Goal: Task Accomplishment & Management: Manage account settings

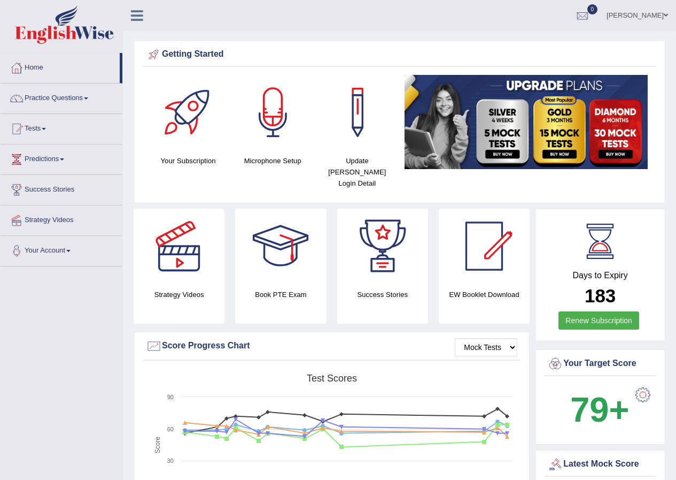
drag, startPoint x: 0, startPoint y: 0, endPoint x: 408, endPoint y: 20, distance: 408.5
click at [408, 20] on ul "Parwin Mohammadi Toggle navigation Username: parwin_parramatta Access Type: Onl…" at bounding box center [483, 15] width 388 height 30
click at [647, 13] on link "[PERSON_NAME]" at bounding box center [638, 14] width 78 height 28
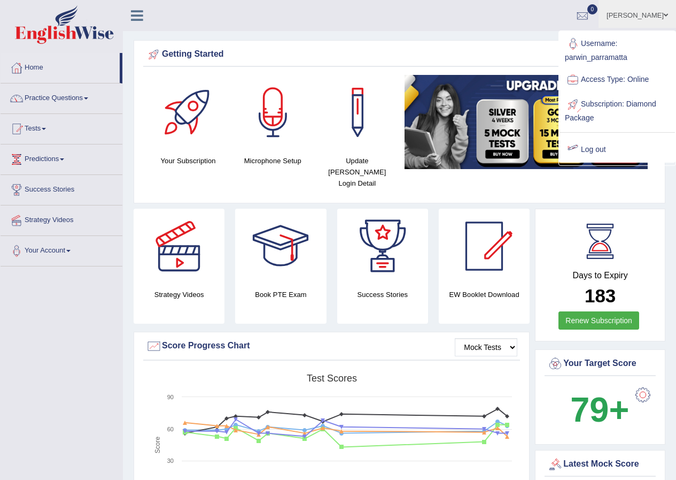
click at [601, 151] on link "Log out" at bounding box center [618, 149] width 116 height 25
